Goal: Task Accomplishment & Management: Manage account settings

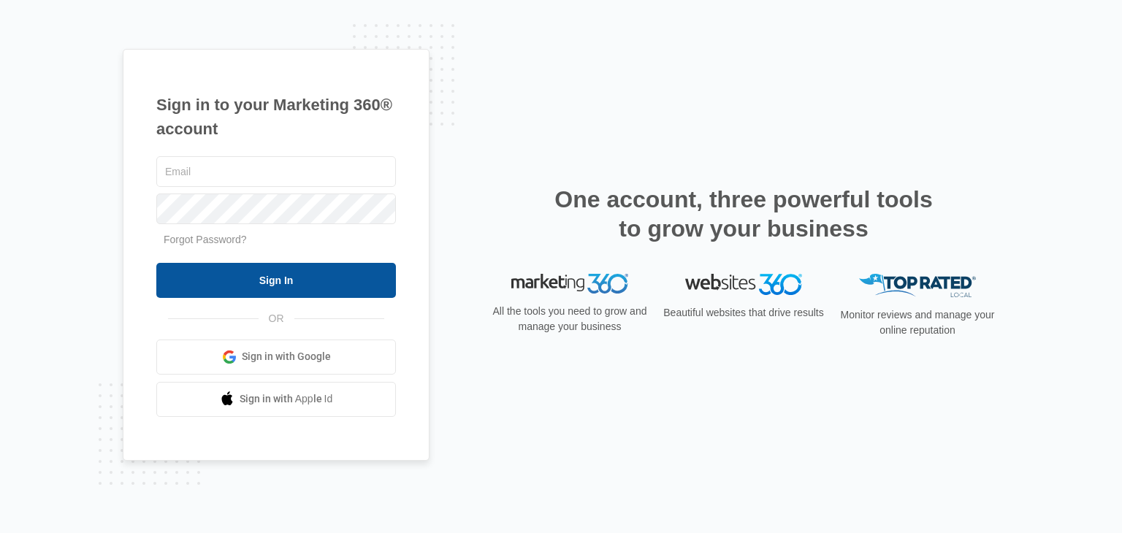
type input "[PERSON_NAME][EMAIL_ADDRESS][DOMAIN_NAME]"
click at [322, 286] on input "Sign In" at bounding box center [276, 280] width 240 height 35
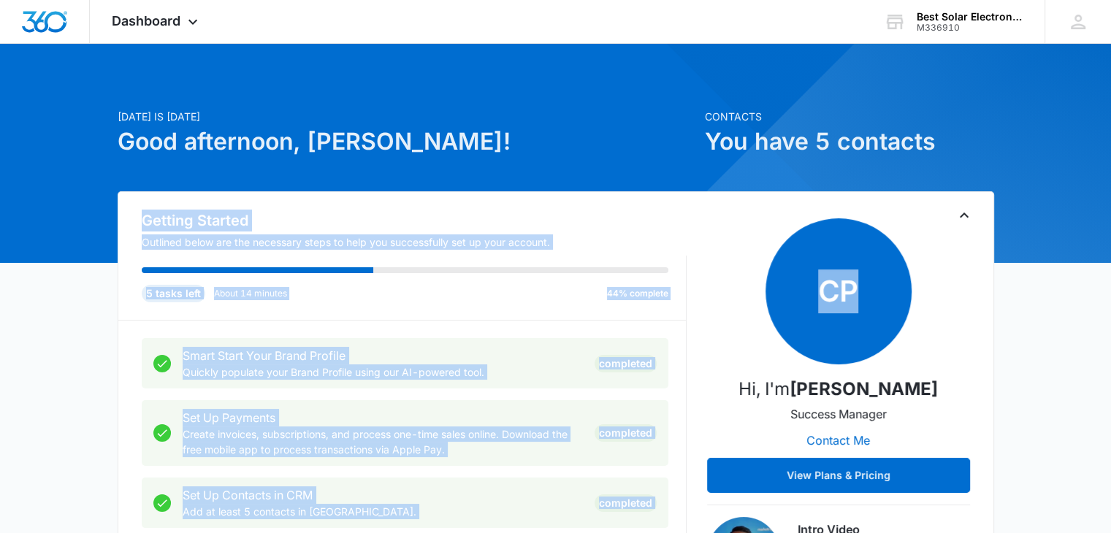
drag, startPoint x: 1107, startPoint y: 140, endPoint x: 1088, endPoint y: 196, distance: 59.4
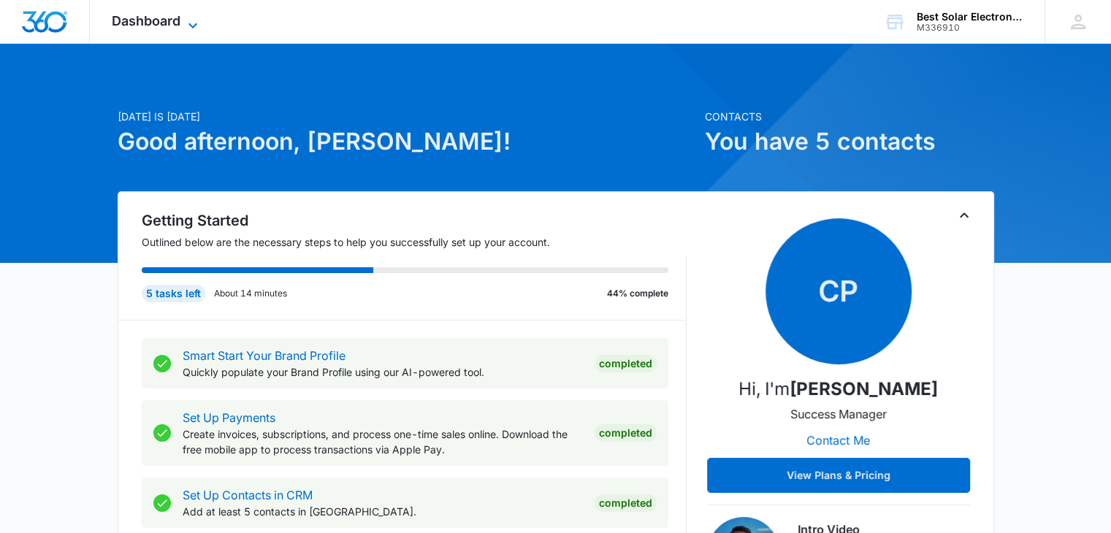
click at [194, 23] on icon at bounding box center [193, 26] width 18 height 18
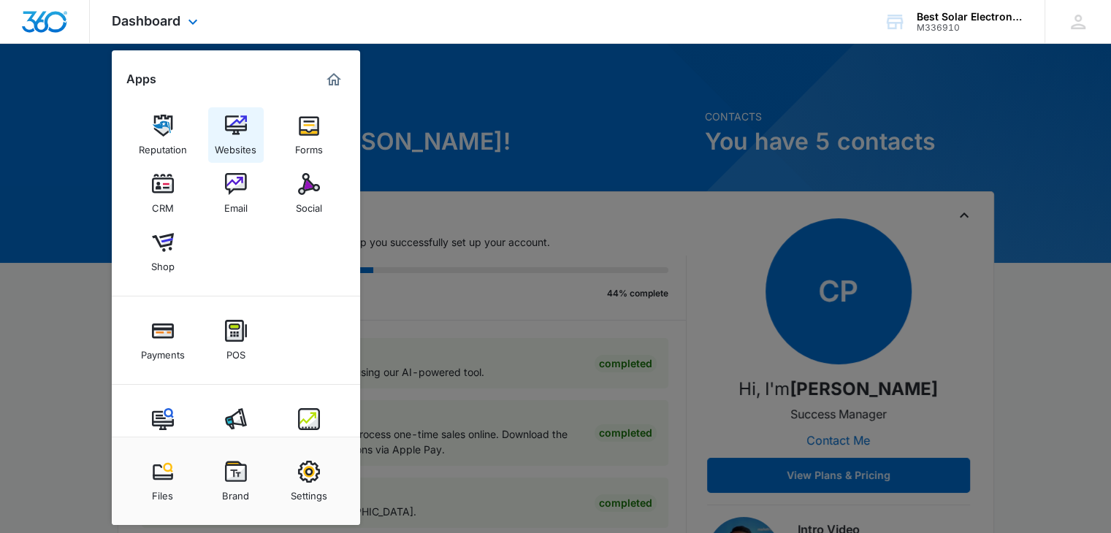
click at [236, 126] on img at bounding box center [236, 126] width 22 height 22
click at [310, 476] on img at bounding box center [309, 472] width 22 height 22
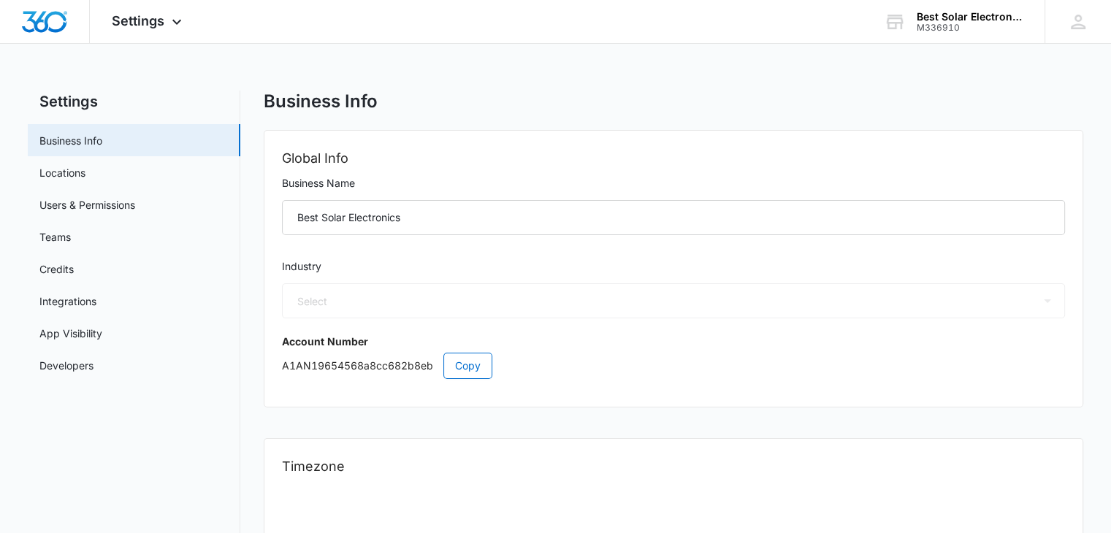
select select "52"
select select "US"
select select "America/New_York"
click at [469, 361] on span "Copy" at bounding box center [468, 366] width 26 height 16
click at [94, 361] on link "Developers" at bounding box center [66, 365] width 54 height 15
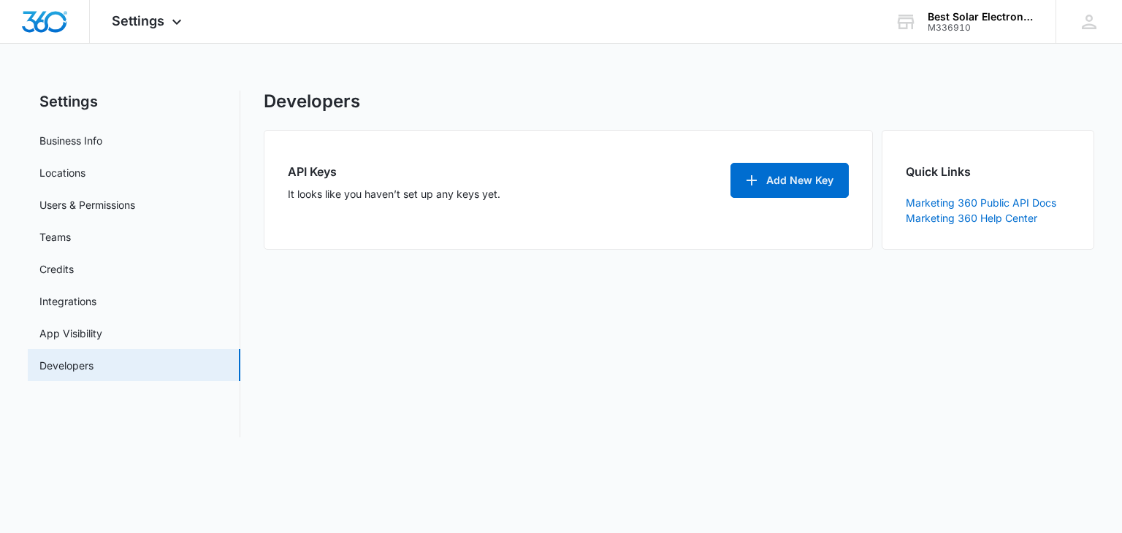
drag, startPoint x: 0, startPoint y: 4, endPoint x: 481, endPoint y: 327, distance: 579.2
click at [481, 327] on div "Developers API Keys It looks like you haven’t set up any keys yet. Add New Key …" at bounding box center [679, 264] width 830 height 347
click at [173, 27] on icon at bounding box center [177, 26] width 18 height 18
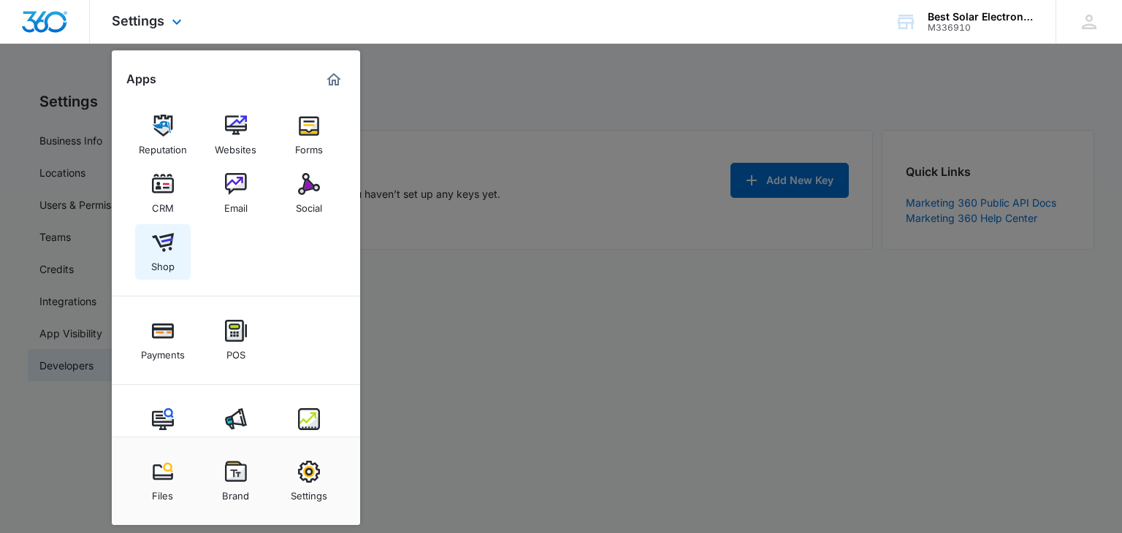
click at [162, 241] on img at bounding box center [163, 243] width 22 height 22
